Goal: Transaction & Acquisition: Purchase product/service

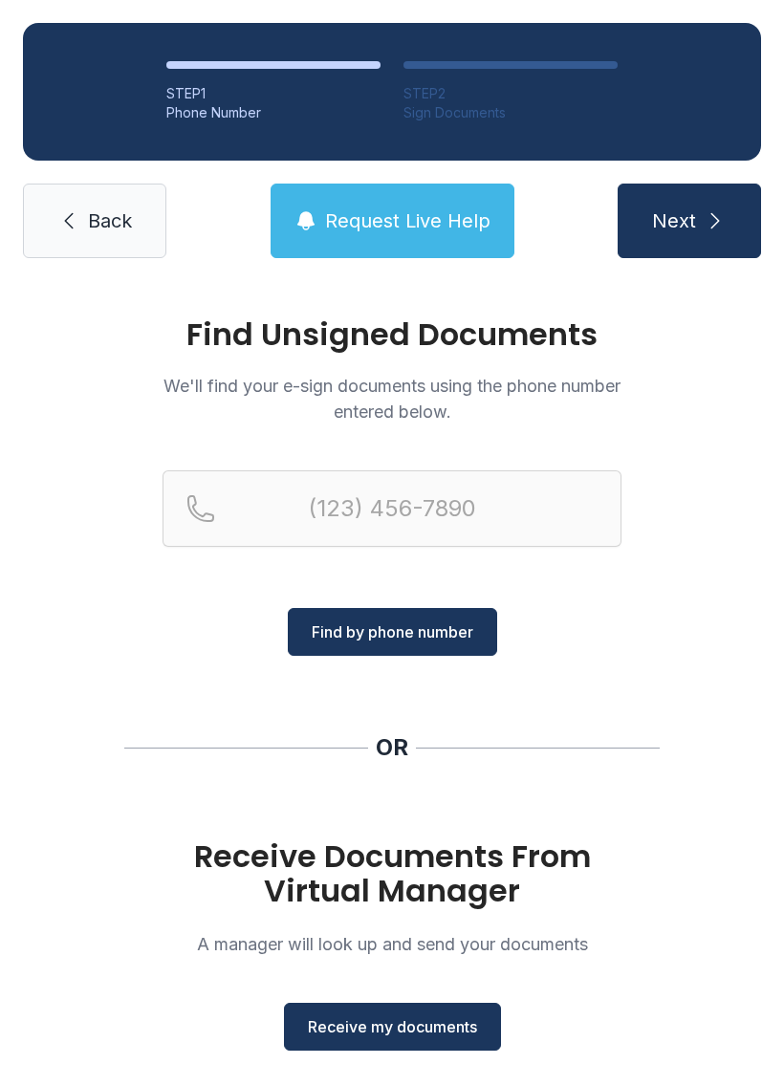
click at [425, 1026] on span "Receive my documents" at bounding box center [392, 1026] width 169 height 23
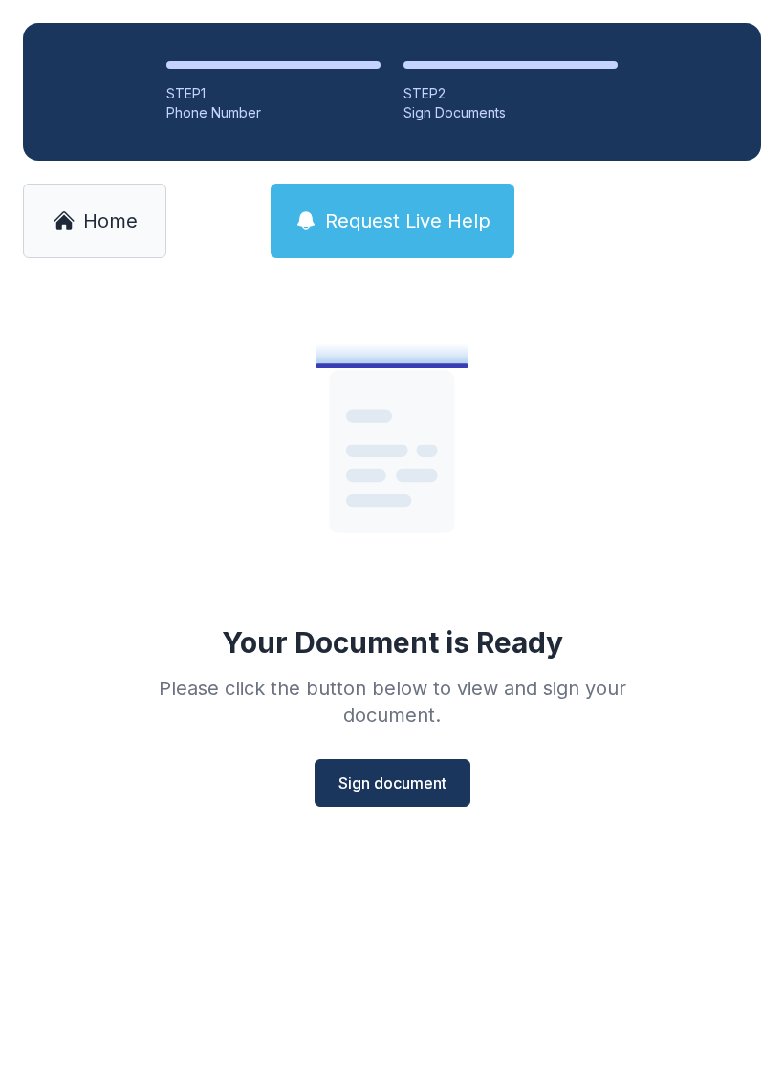
click at [402, 784] on span "Sign document" at bounding box center [392, 783] width 108 height 23
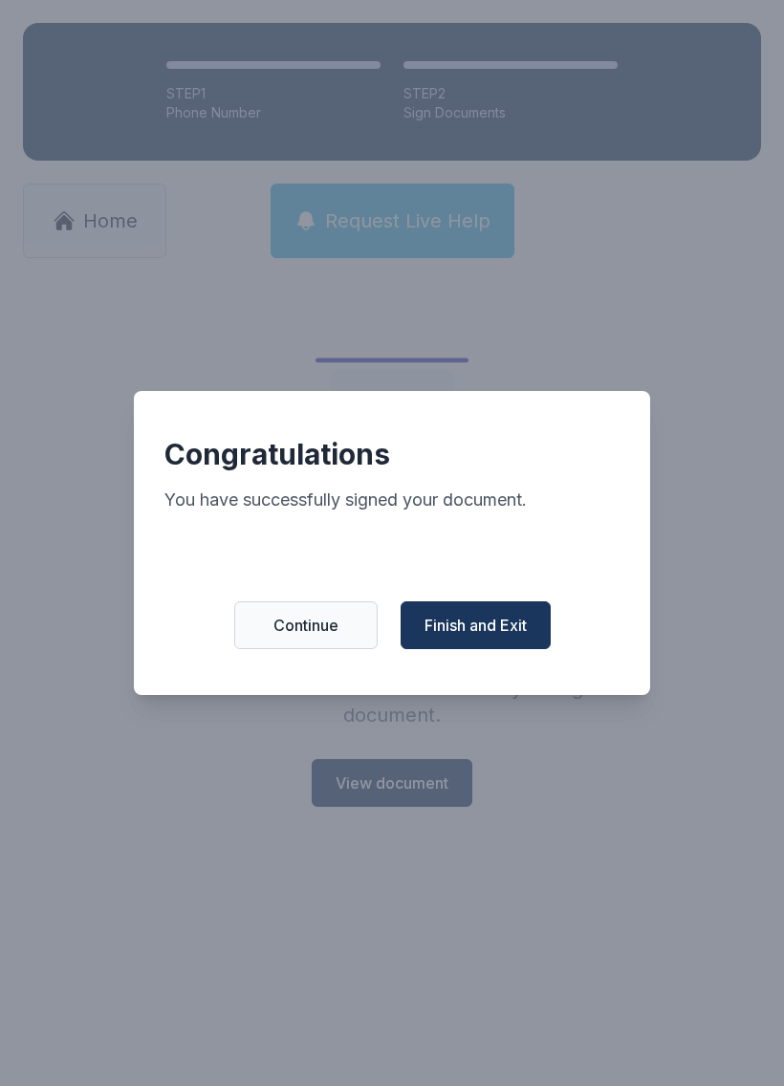
click at [511, 629] on span "Finish and Exit" at bounding box center [475, 625] width 102 height 23
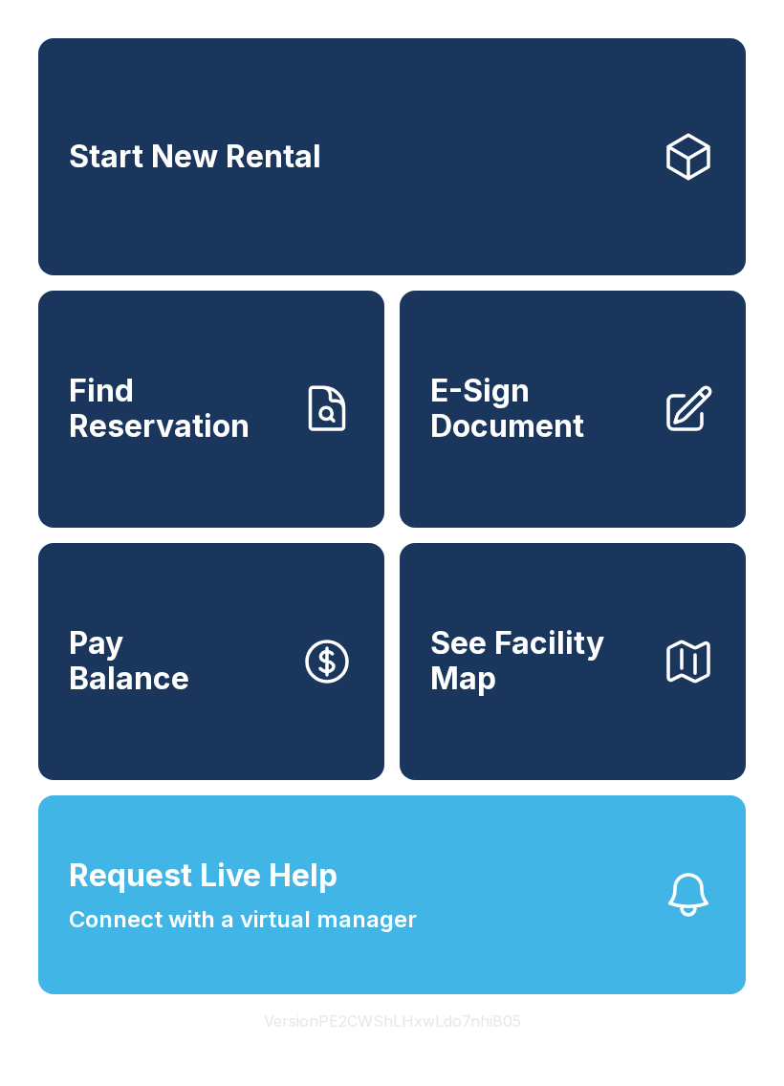
click at [257, 702] on link "Pay Balance" at bounding box center [211, 661] width 346 height 237
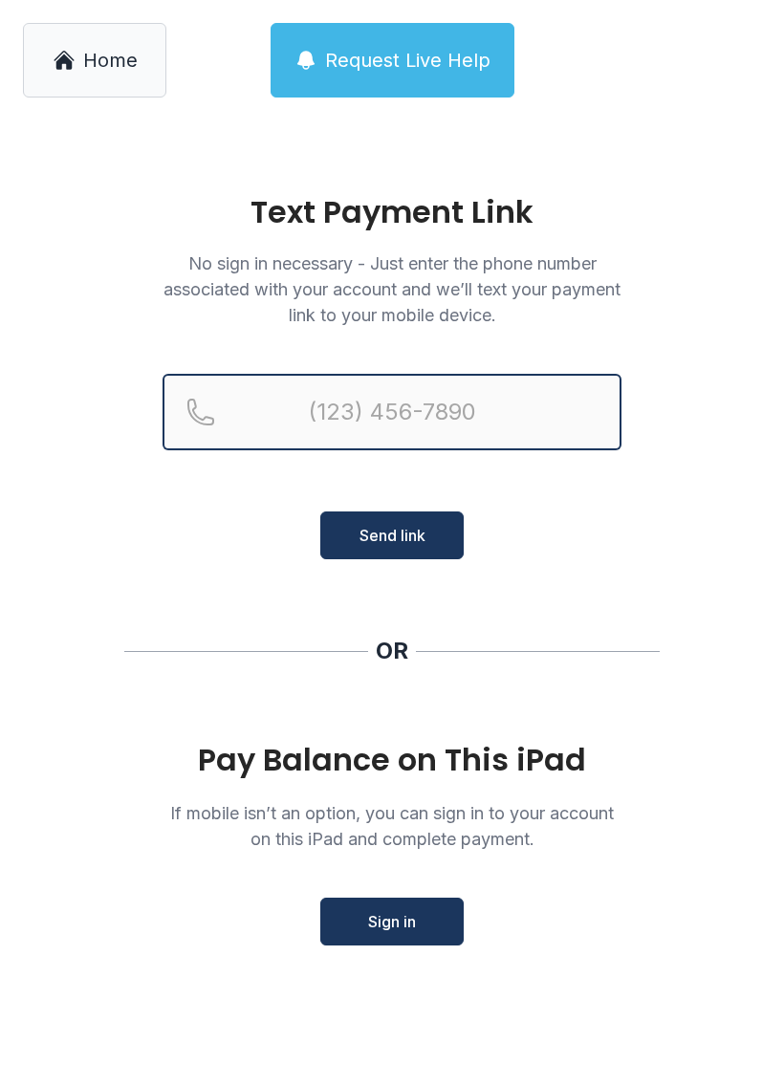
click at [451, 417] on input "Reservation phone number" at bounding box center [392, 412] width 459 height 76
type input "[PHONE_NUMBER]"
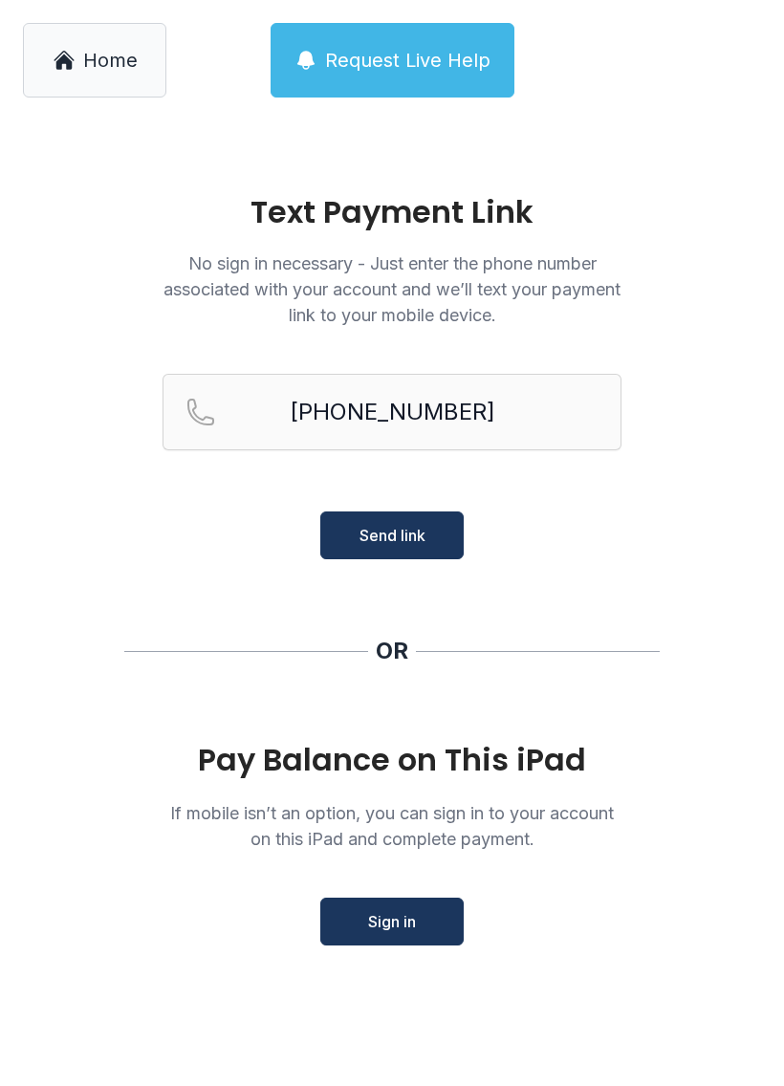
click at [414, 542] on span "Send link" at bounding box center [392, 535] width 66 height 23
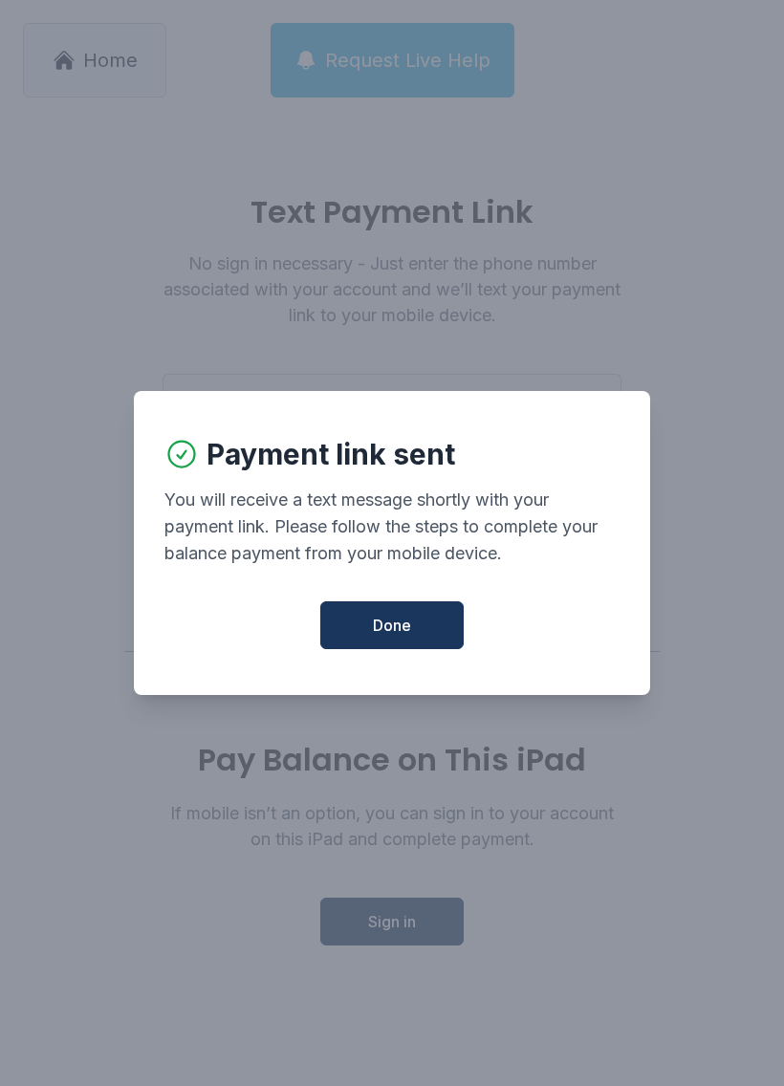
click at [417, 635] on button "Done" at bounding box center [391, 625] width 143 height 48
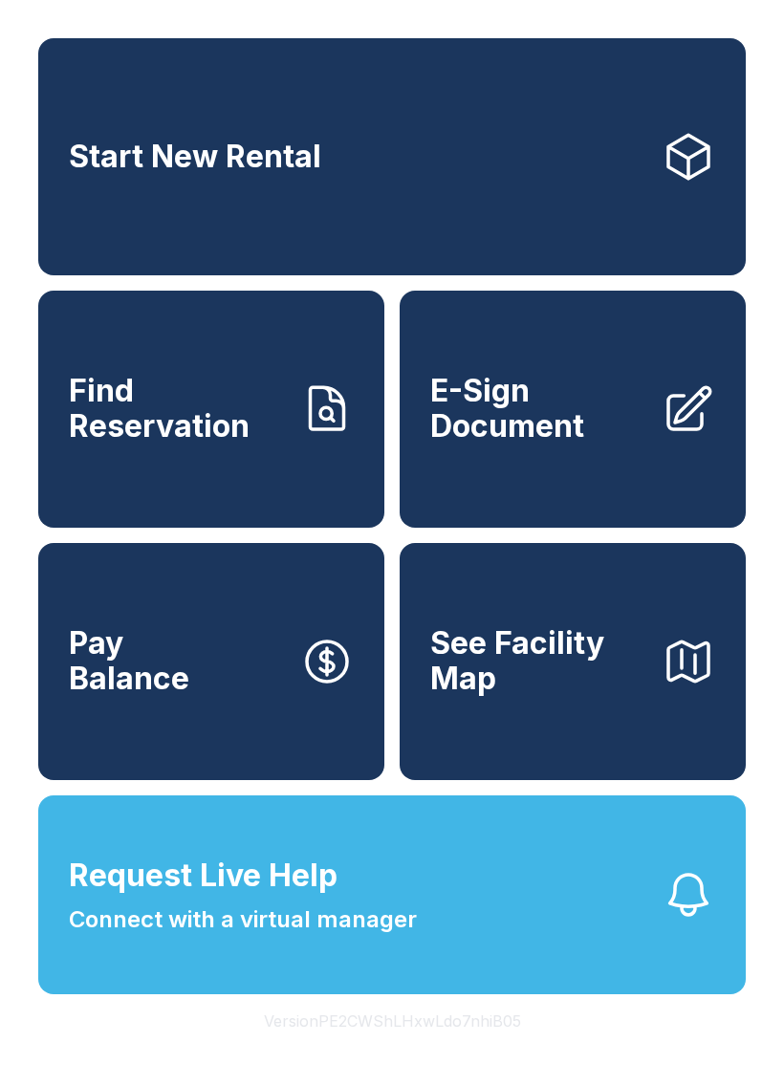
click at [198, 698] on link "Pay Balance" at bounding box center [211, 661] width 346 height 237
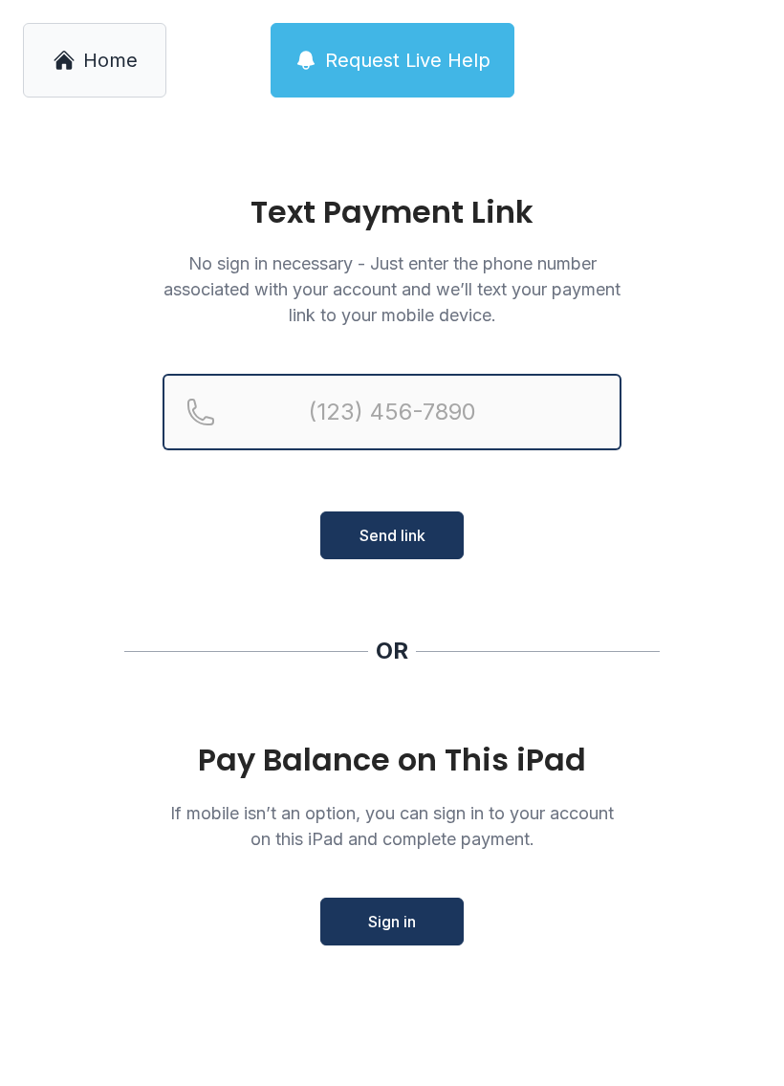
click at [380, 424] on input "Reservation phone number" at bounding box center [392, 412] width 459 height 76
type input "[PHONE_NUMBER]"
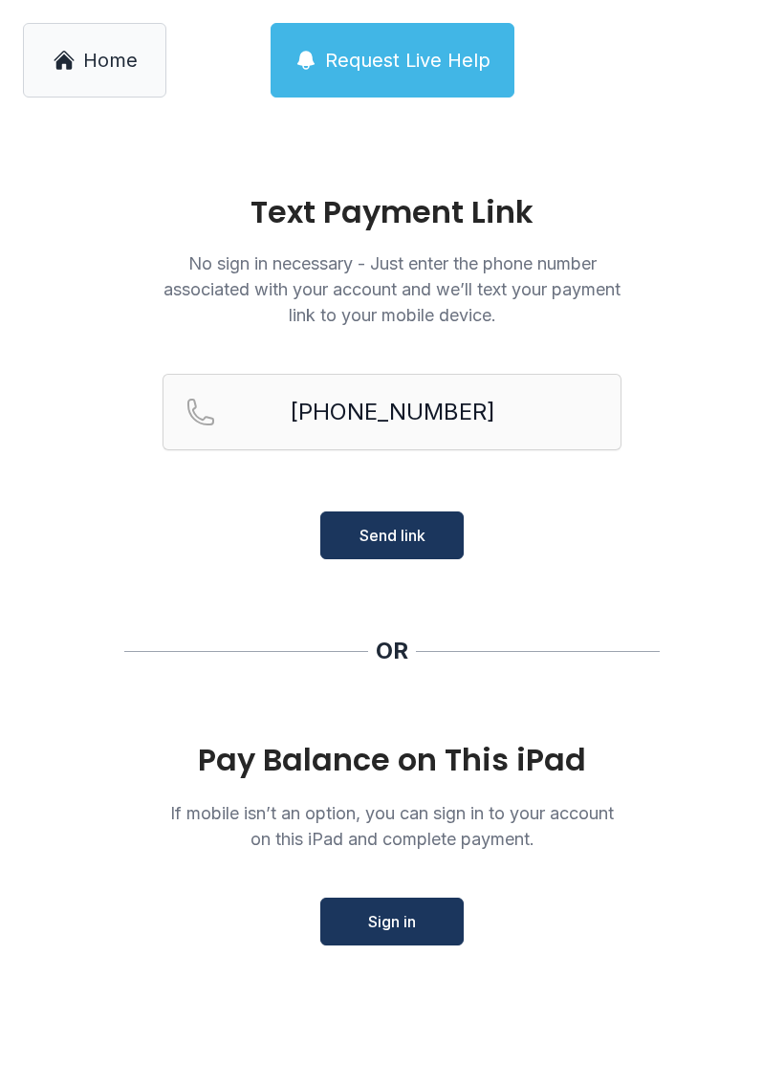
click at [391, 535] on span "Send link" at bounding box center [392, 535] width 66 height 23
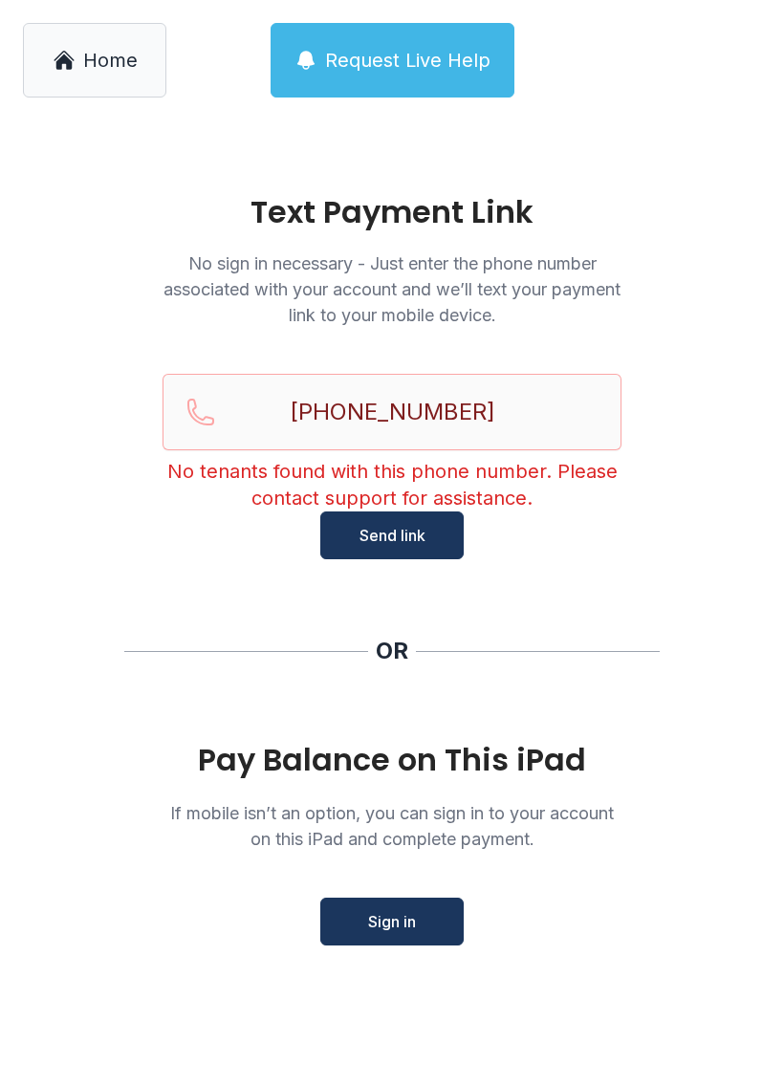
click at [405, 524] on span "Send link" at bounding box center [392, 535] width 66 height 23
click at [364, 933] on button "Sign in" at bounding box center [391, 922] width 143 height 48
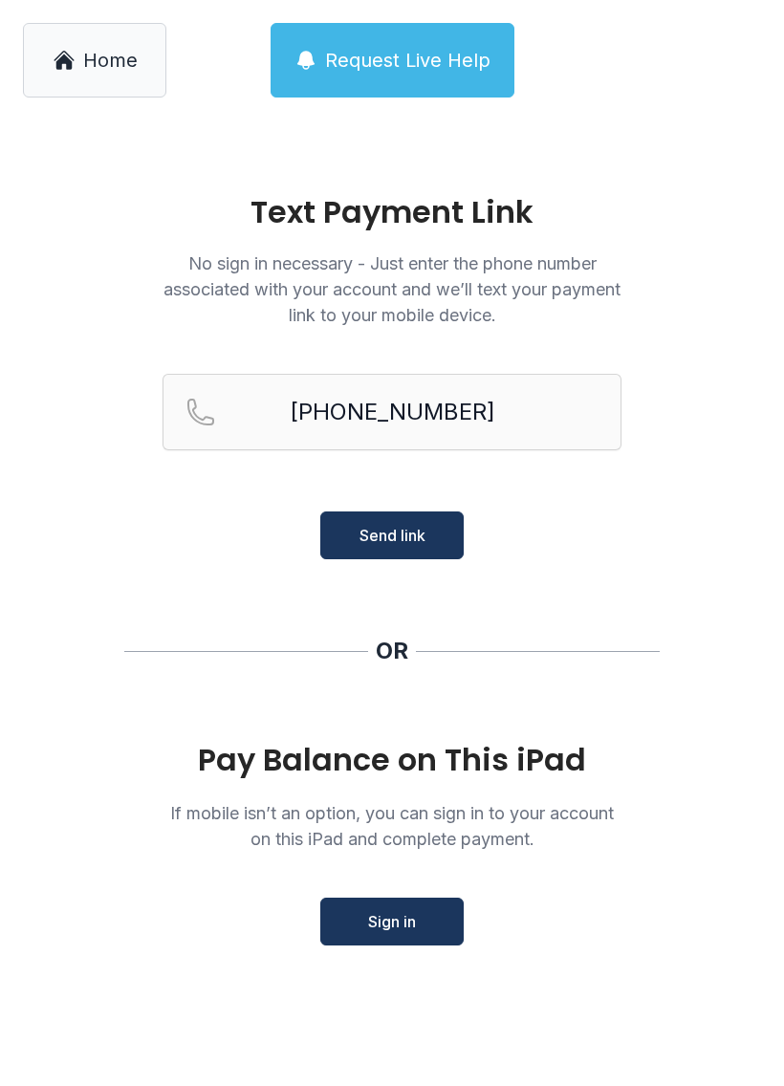
click at [407, 51] on span "Request Live Help" at bounding box center [407, 60] width 165 height 27
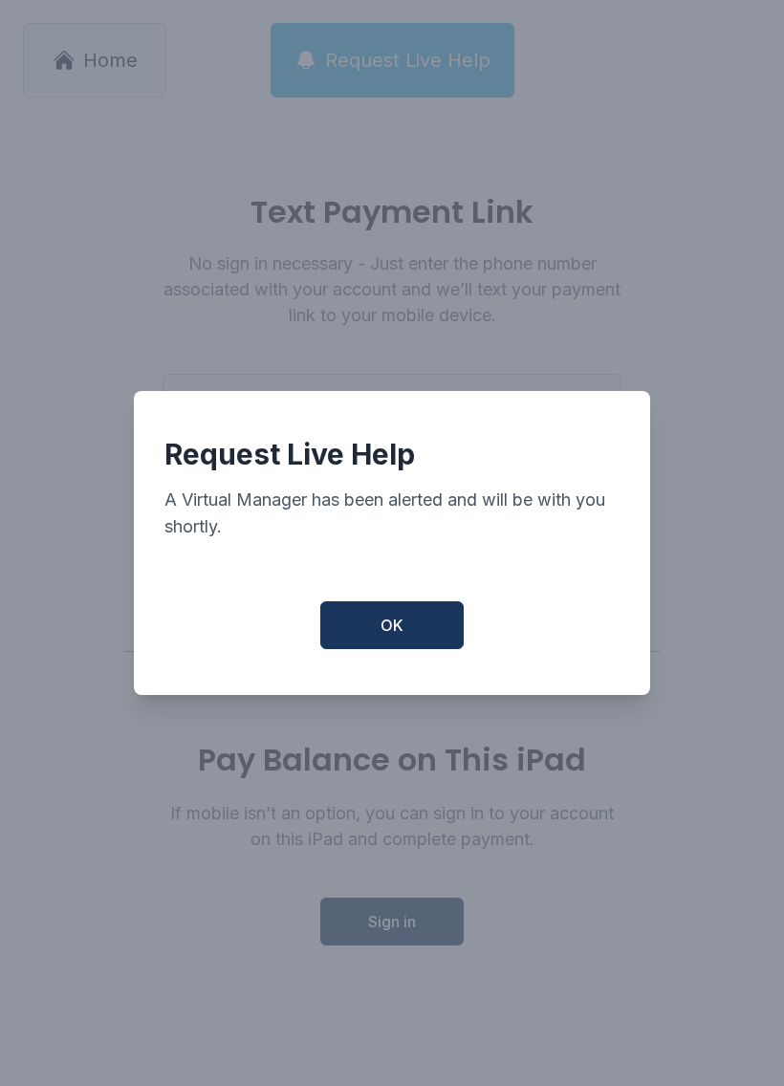
click at [430, 644] on button "OK" at bounding box center [391, 625] width 143 height 48
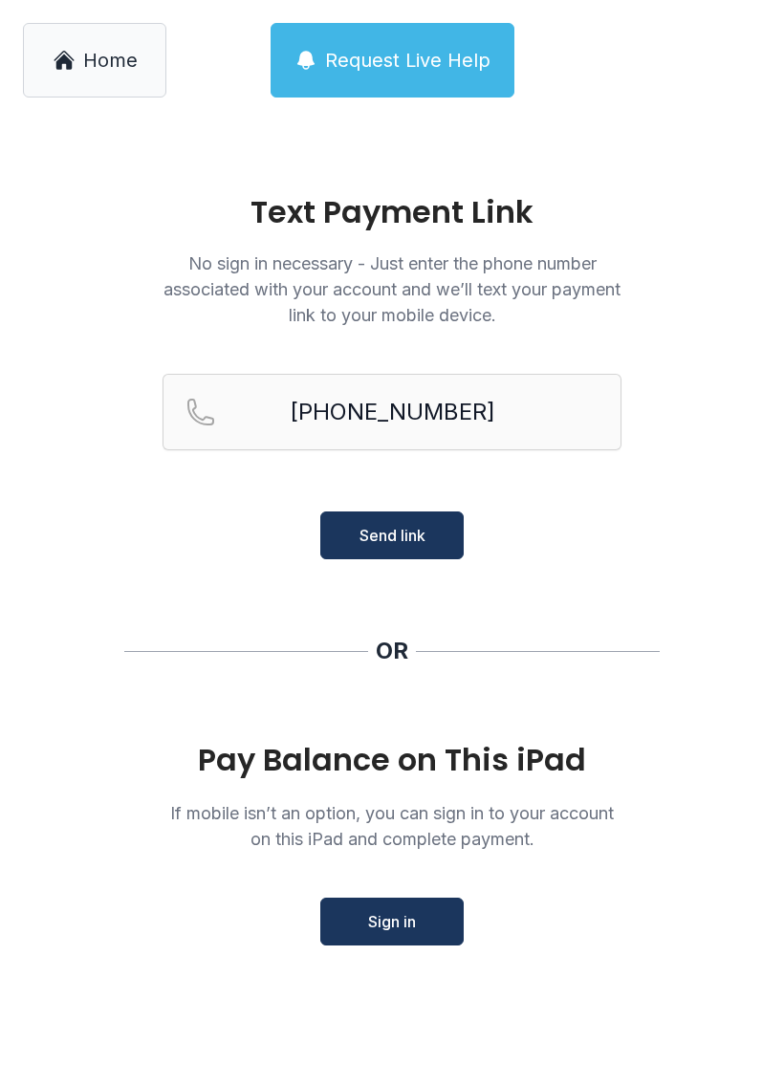
click at [415, 52] on span "Request Live Help" at bounding box center [407, 60] width 165 height 27
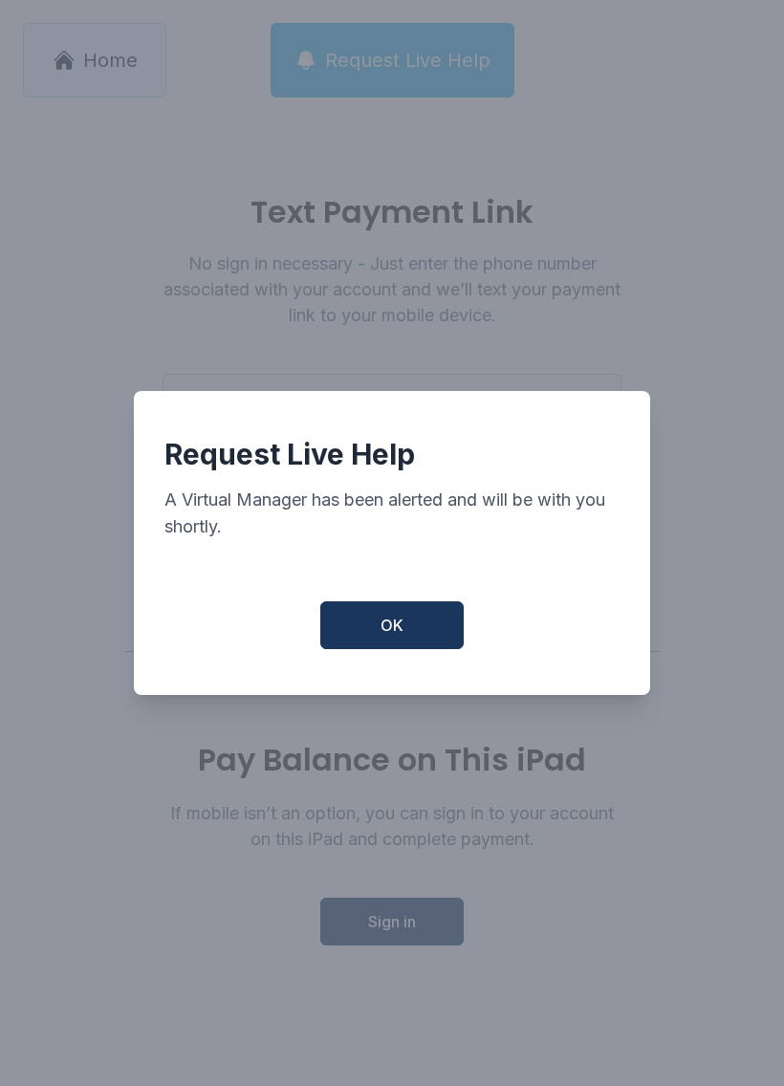
click at [391, 637] on span "OK" at bounding box center [392, 625] width 23 height 23
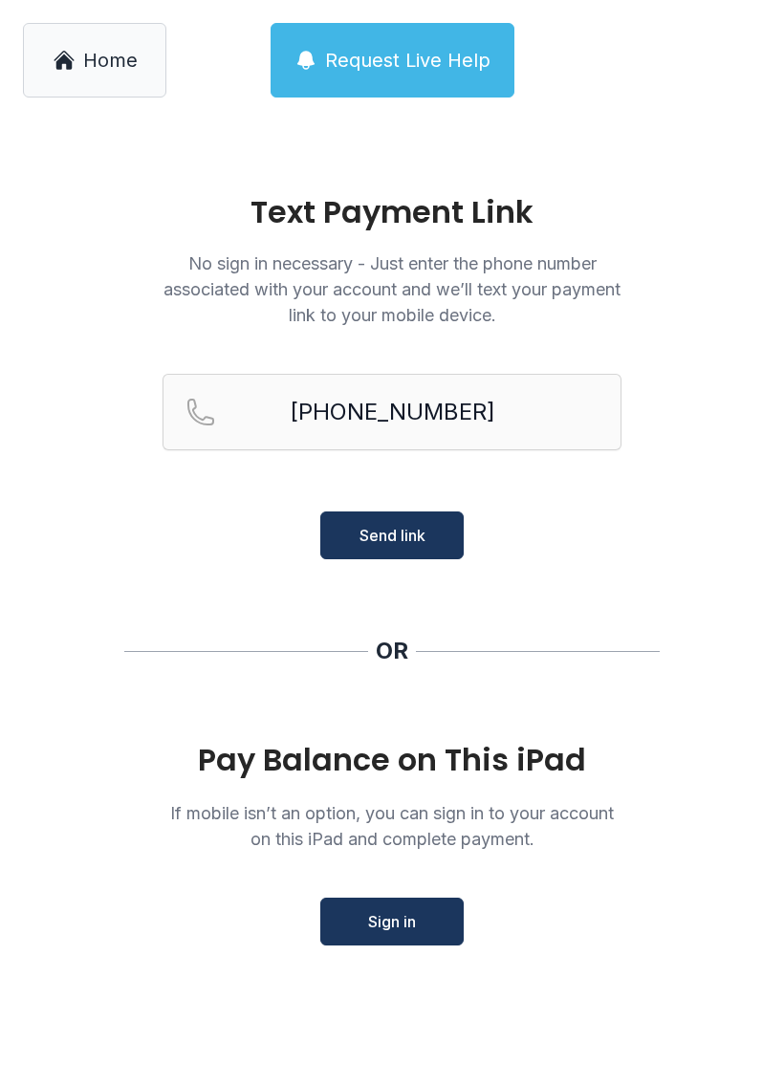
click at [95, 61] on span "Home" at bounding box center [110, 60] width 54 height 27
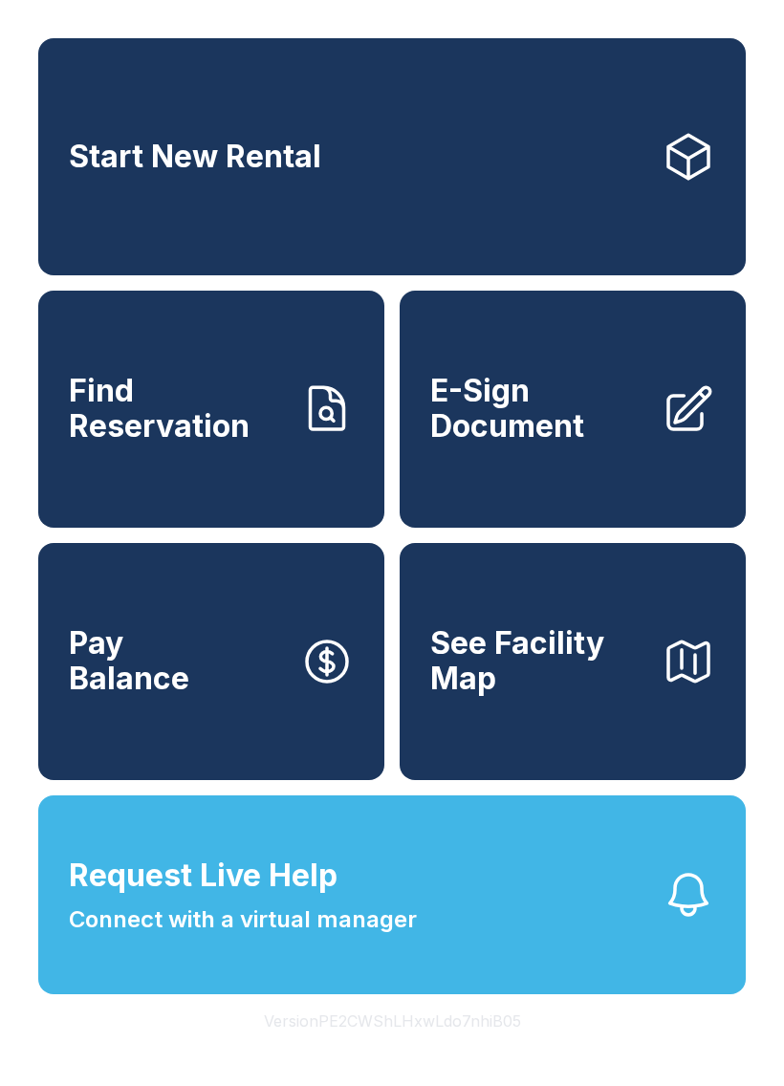
click at [200, 937] on span "Connect with a virtual manager" at bounding box center [243, 920] width 348 height 34
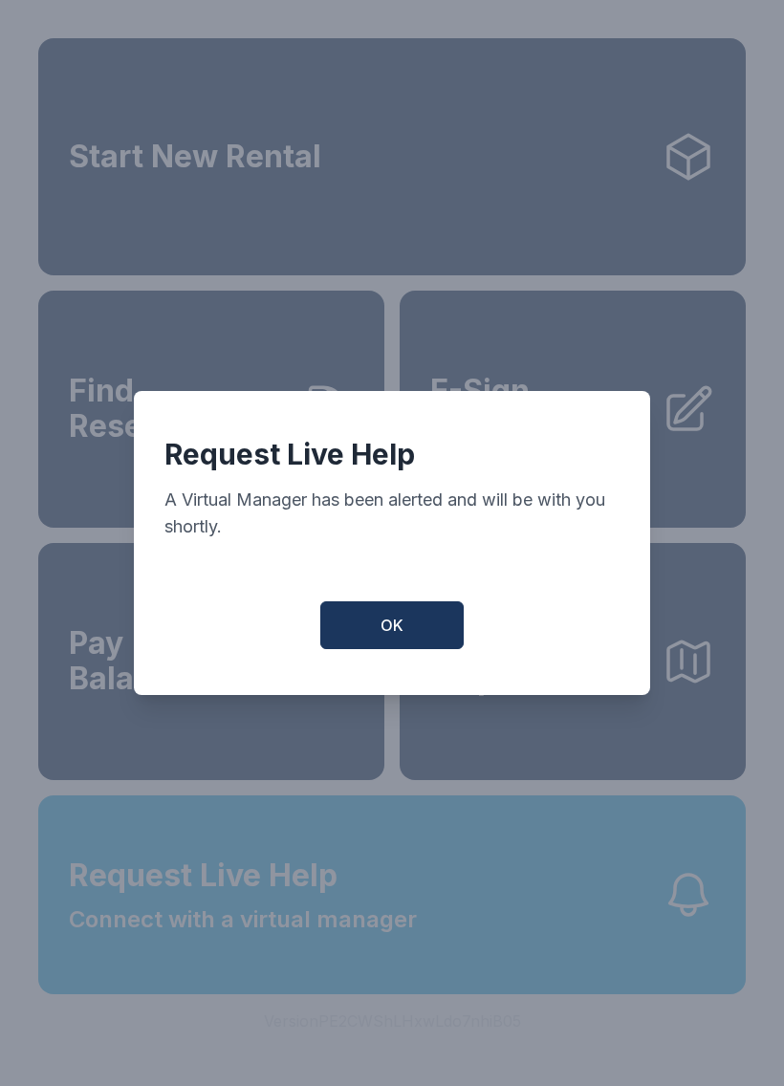
click at [392, 634] on span "OK" at bounding box center [392, 625] width 23 height 23
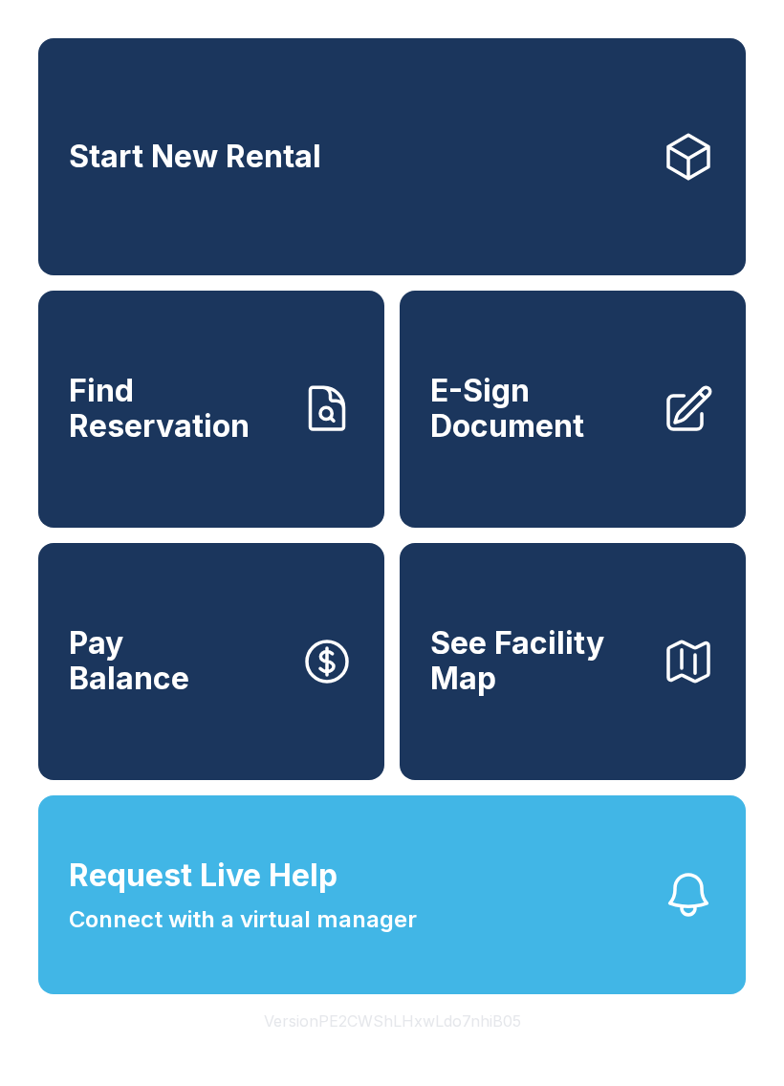
click at [182, 667] on span "Pay Balance" at bounding box center [129, 661] width 120 height 70
